Goal: Entertainment & Leisure: Consume media (video, audio)

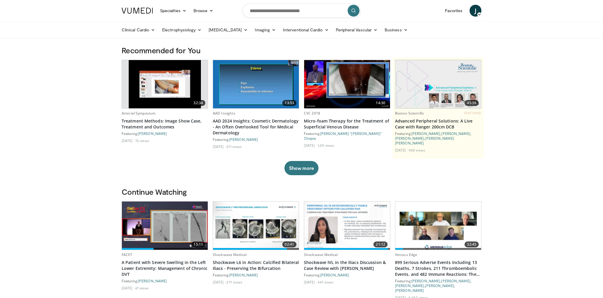
click at [174, 225] on img at bounding box center [165, 225] width 86 height 48
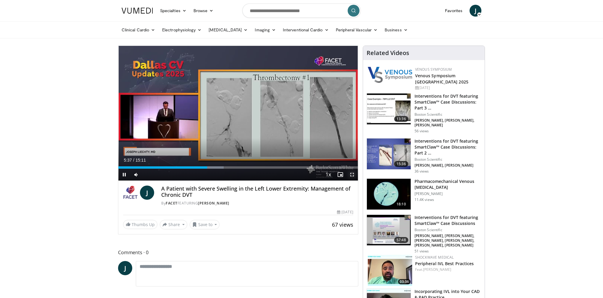
click at [354, 175] on span "Video Player" at bounding box center [352, 175] width 12 height 12
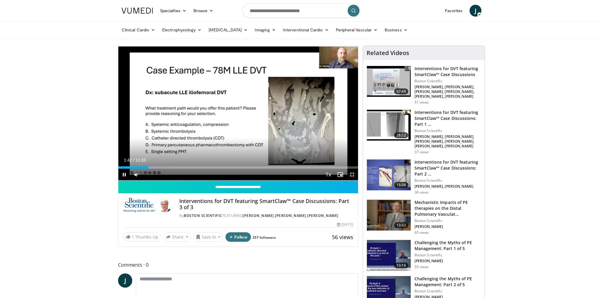
click at [351, 173] on span "Video Player" at bounding box center [352, 175] width 12 height 12
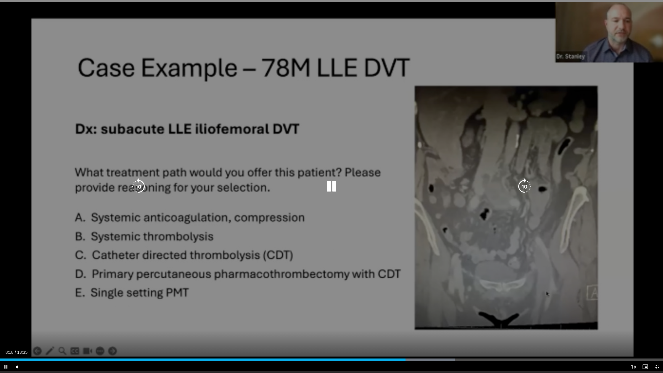
click at [523, 188] on icon "Video Player" at bounding box center [524, 186] width 17 height 17
click at [438, 298] on div "10 seconds Tap to unmute" at bounding box center [331, 186] width 663 height 372
click at [357, 194] on div "10 seconds Tap to unmute" at bounding box center [331, 186] width 663 height 372
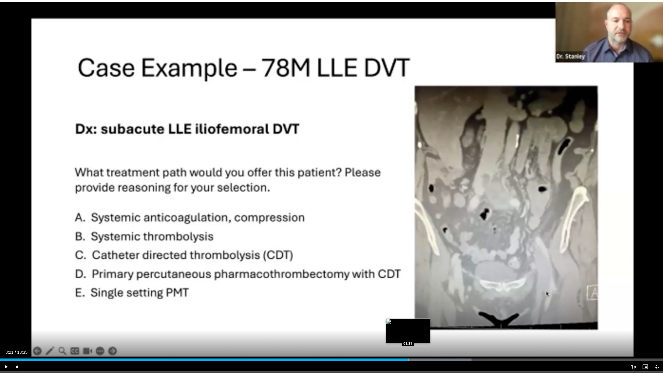
drag, startPoint x: 418, startPoint y: 359, endPoint x: 407, endPoint y: 360, distance: 11.0
click at [408, 298] on div "Progress Bar" at bounding box center [408, 359] width 1 height 2
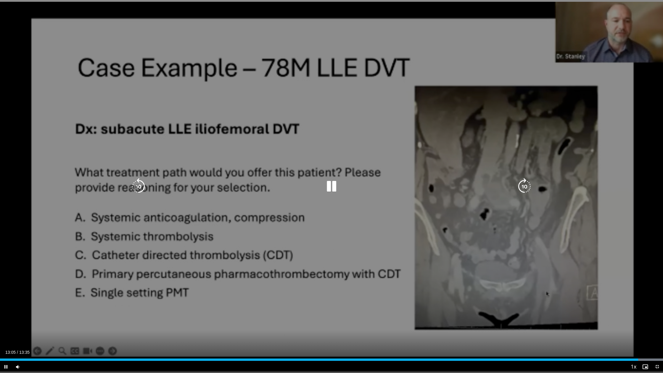
click at [603, 298] on video-js "**********" at bounding box center [331, 186] width 663 height 373
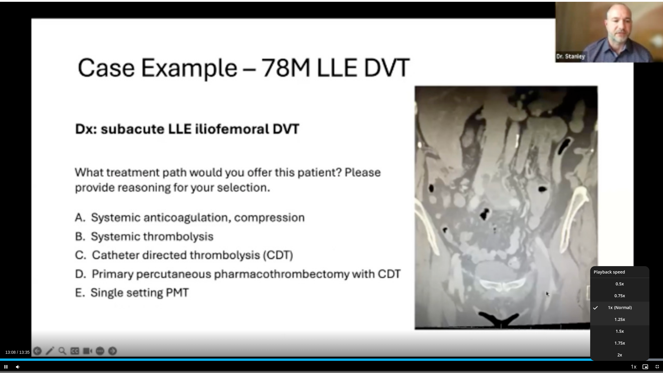
click at [603, 298] on span "1.25x" at bounding box center [619, 319] width 11 height 6
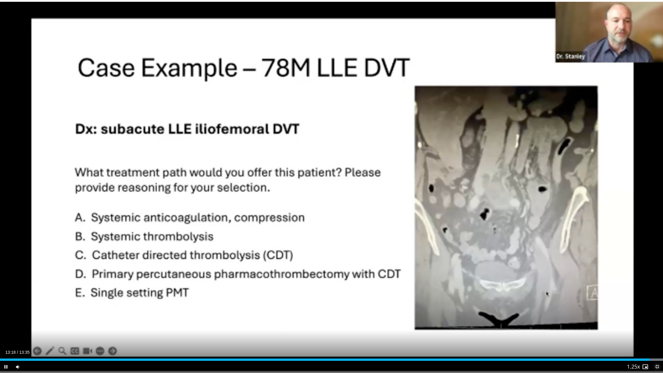
click at [603, 298] on span "Video Player" at bounding box center [657, 367] width 12 height 12
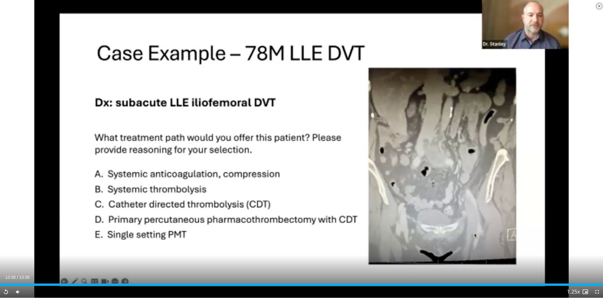
scroll to position [303, 0]
